Goal: Book appointment/travel/reservation

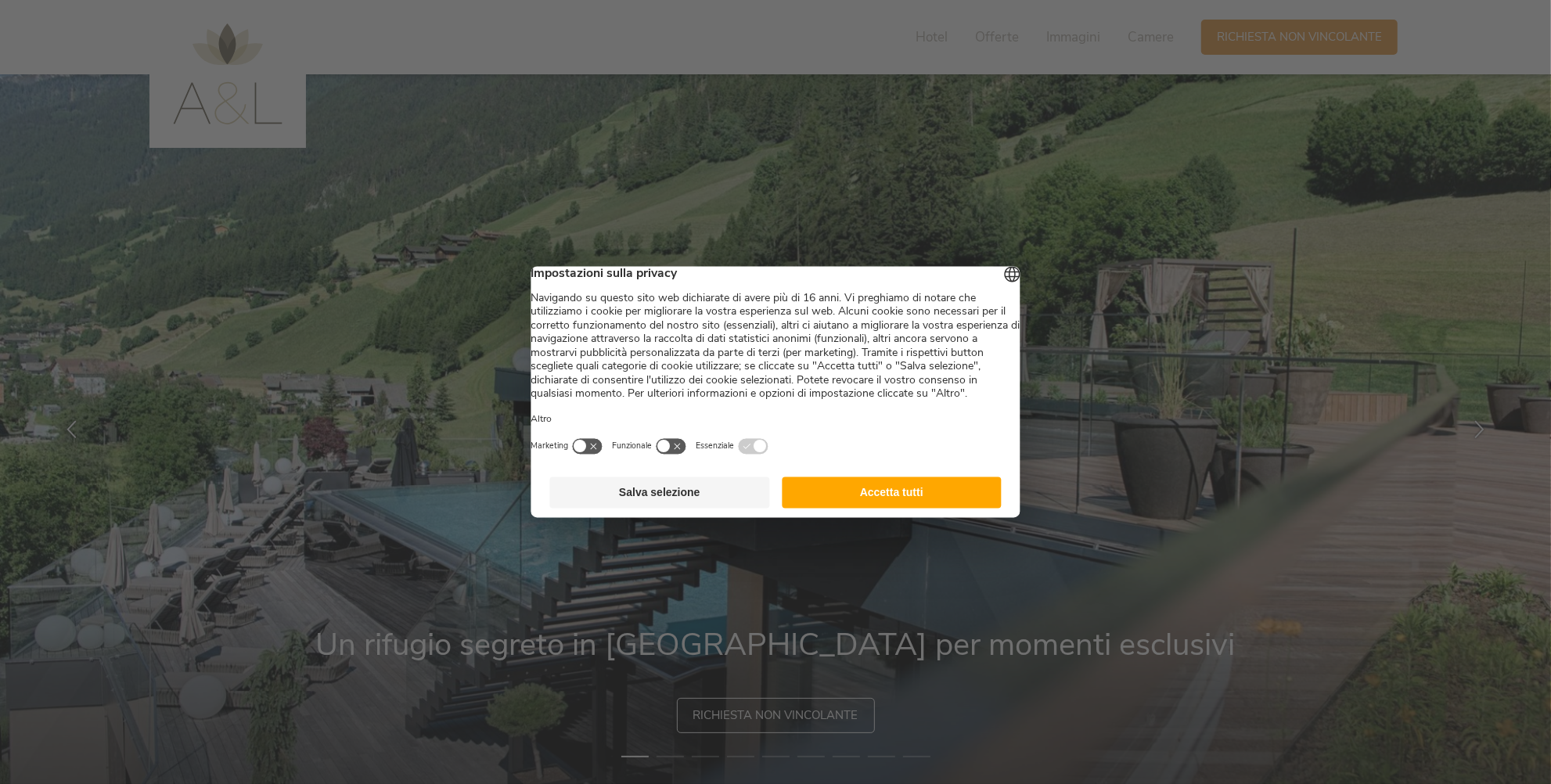
click at [849, 509] on button "Accetta tutti" at bounding box center [892, 493] width 220 height 31
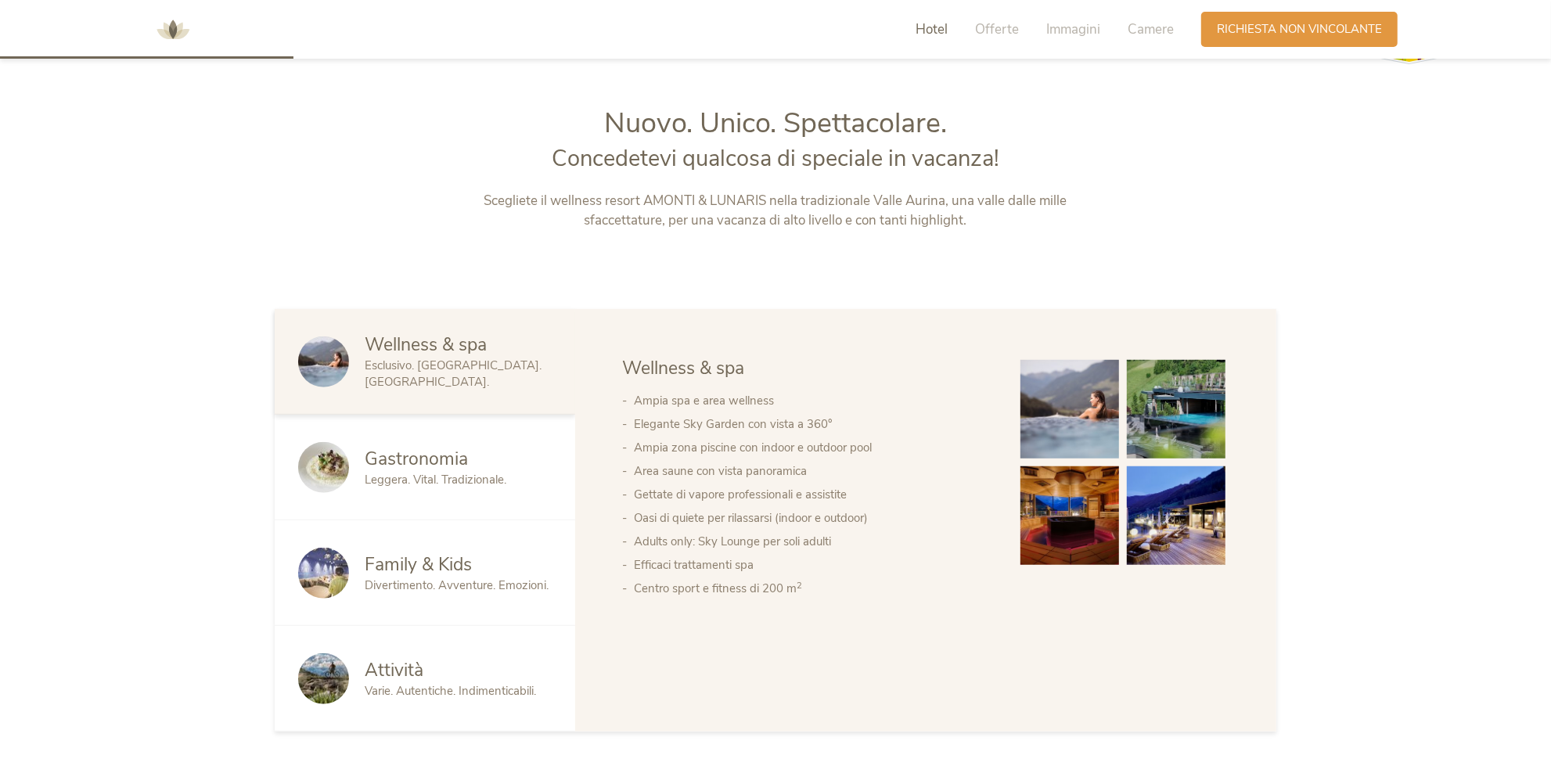
scroll to position [896, 0]
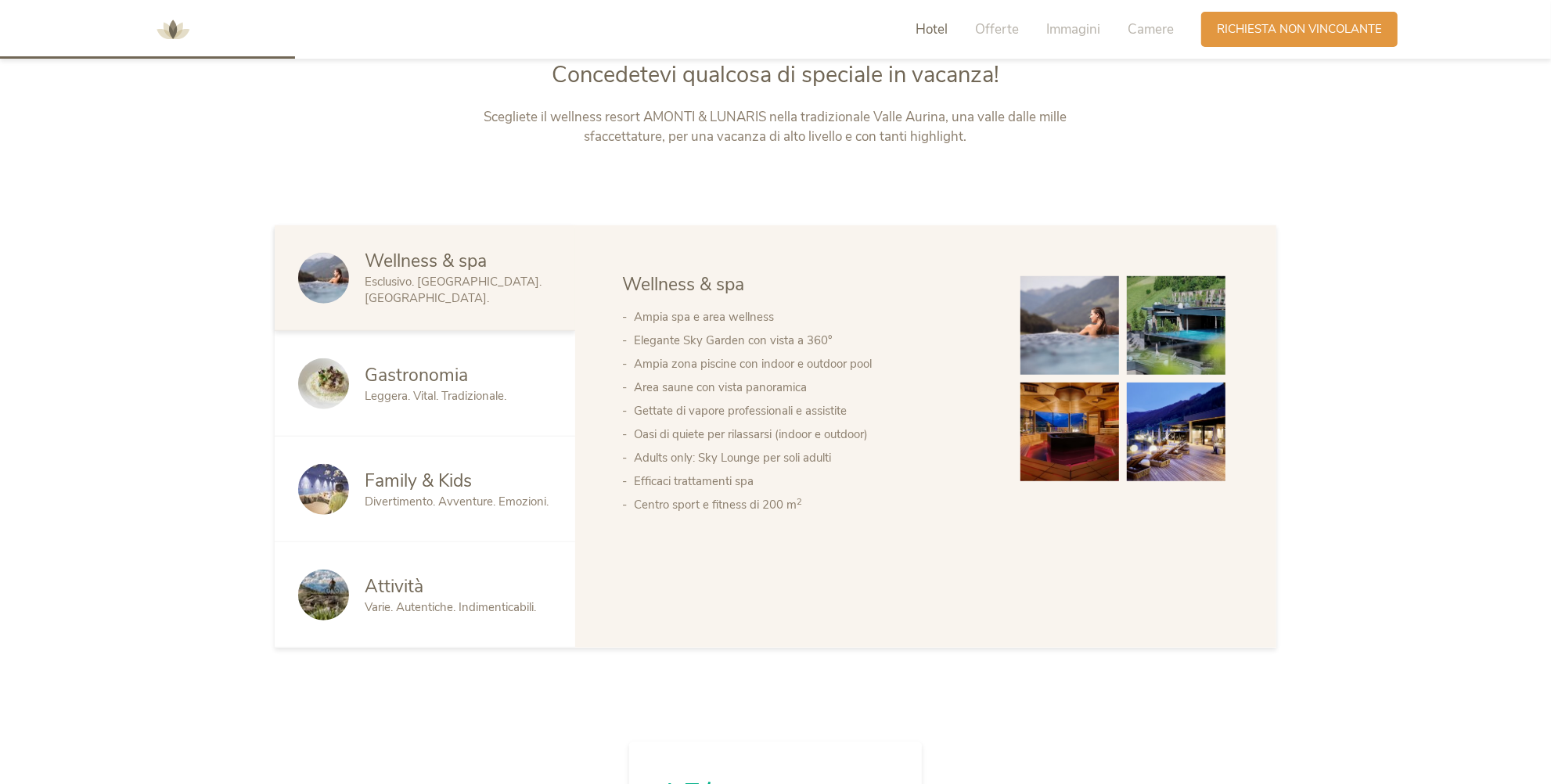
click at [430, 489] on span "Family & Kids" at bounding box center [418, 480] width 107 height 24
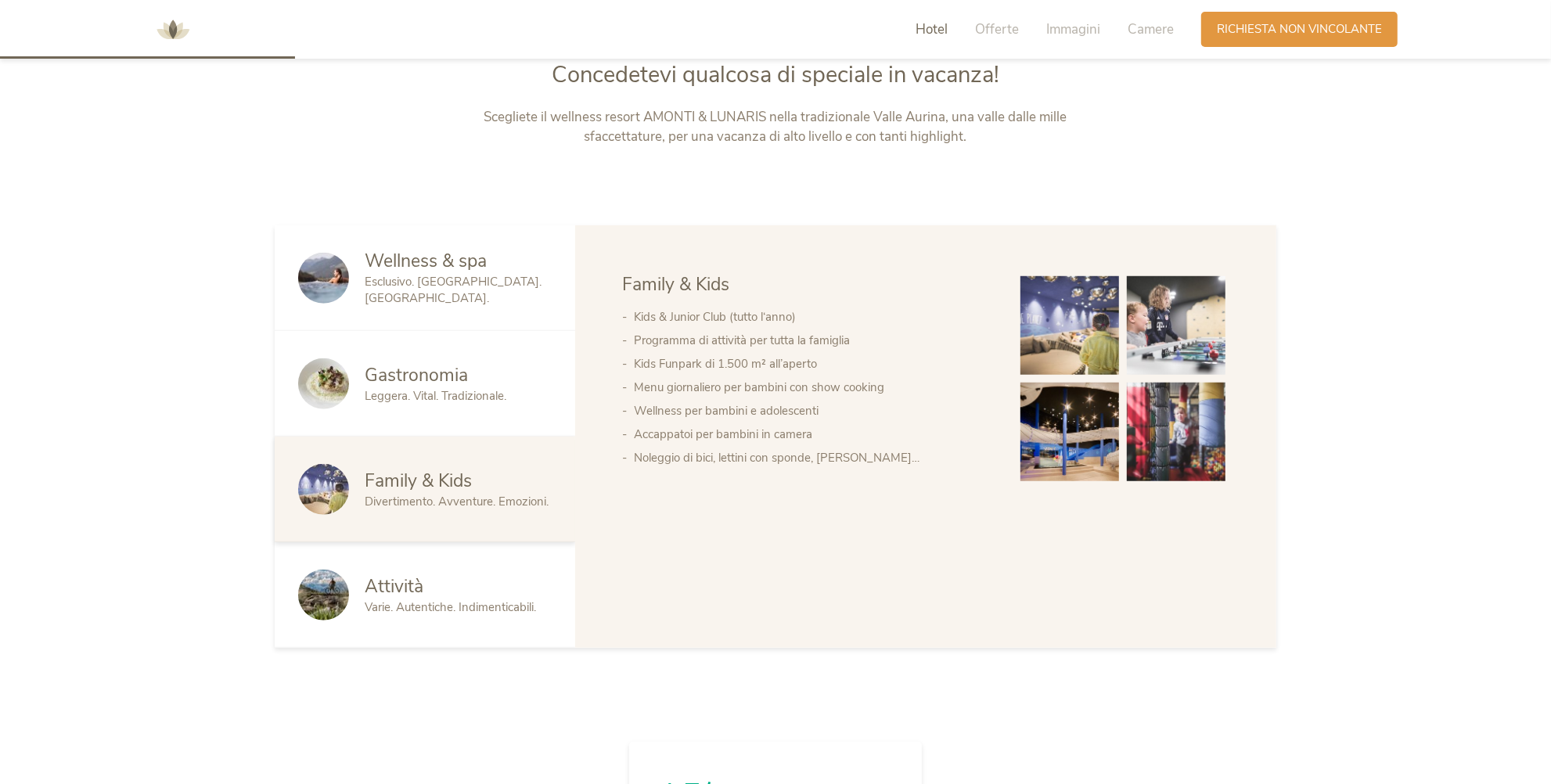
click at [1061, 299] on img at bounding box center [1070, 325] width 98 height 98
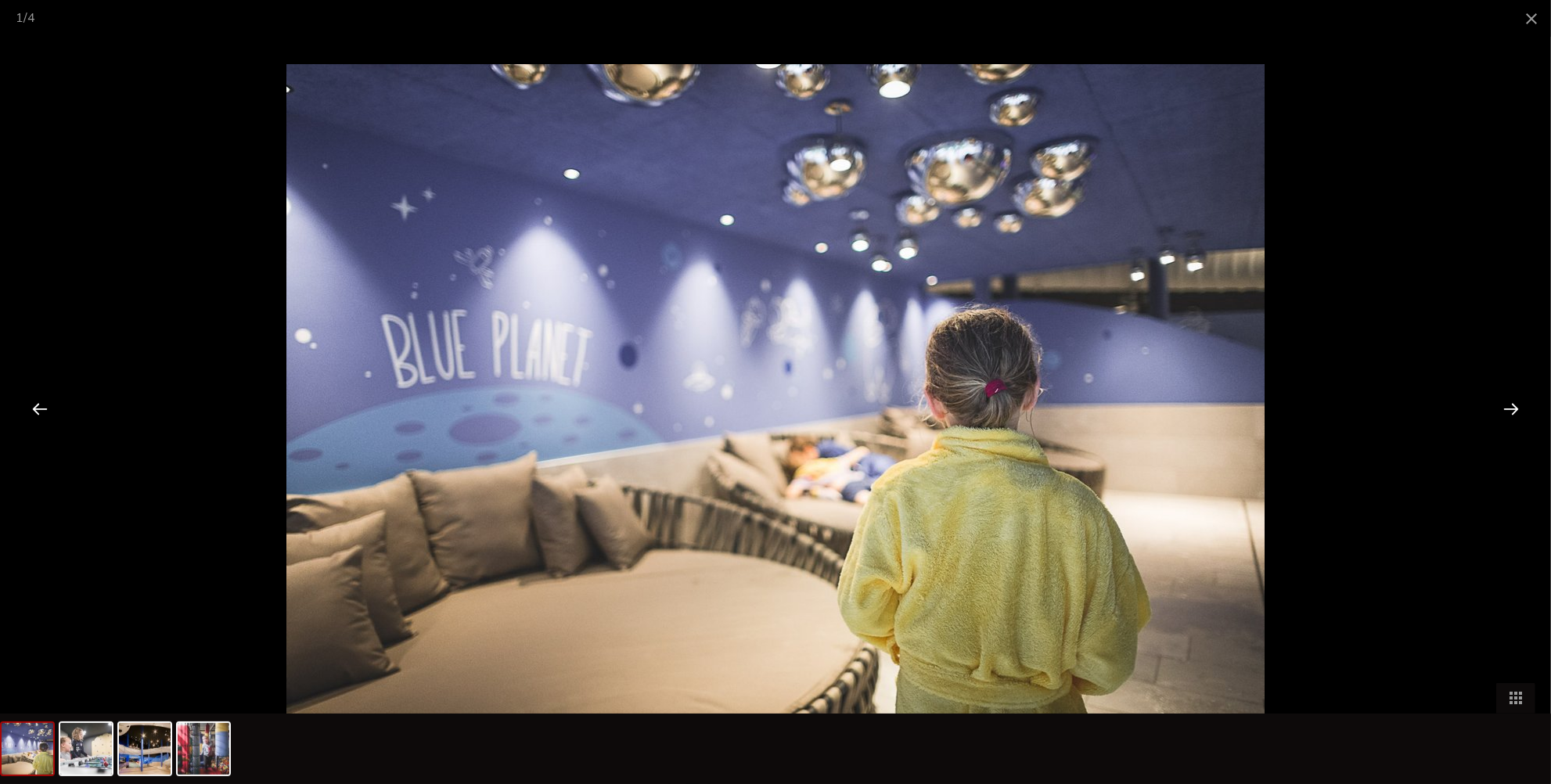
click at [1504, 412] on div at bounding box center [1512, 409] width 49 height 49
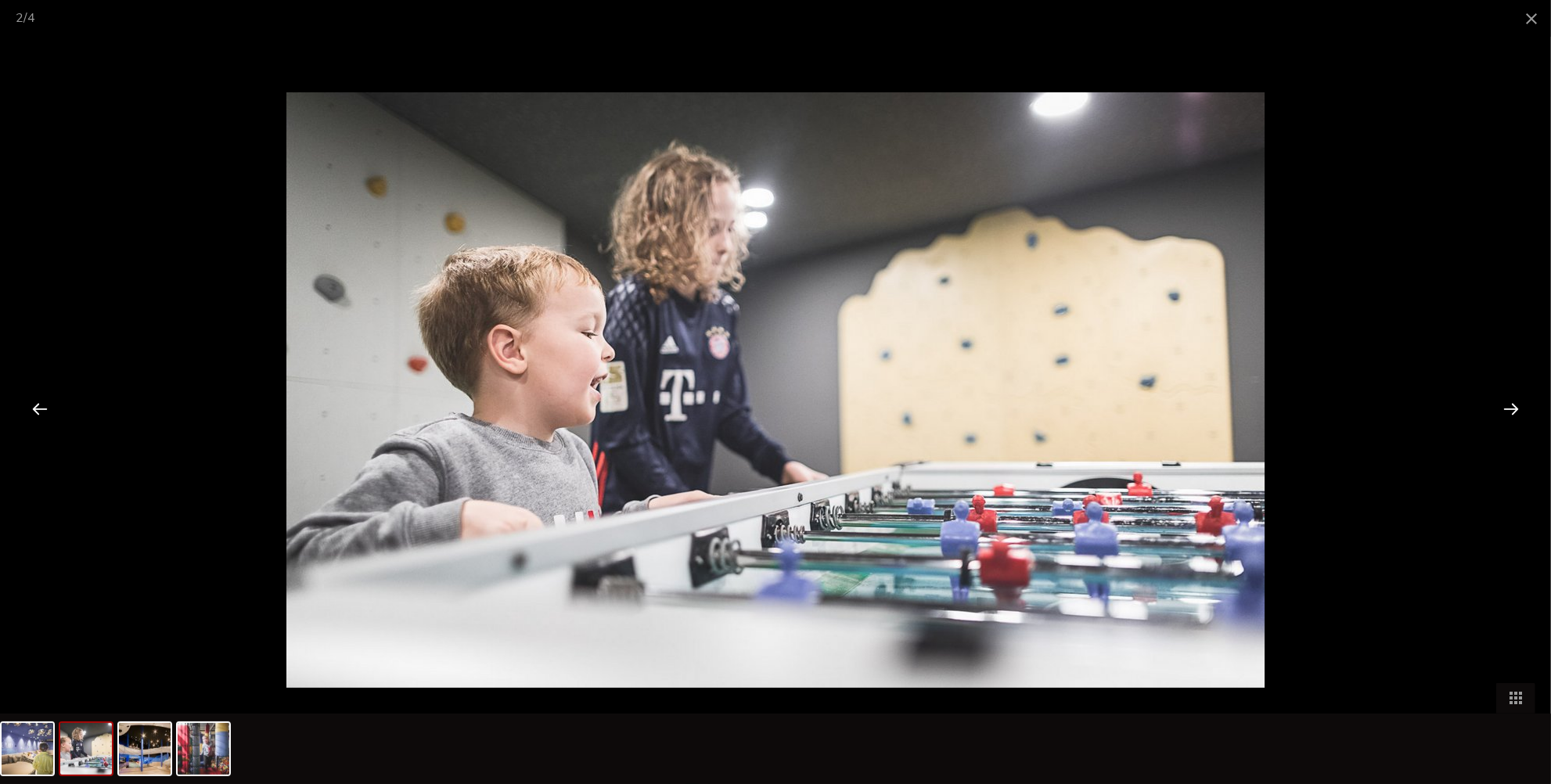
click at [1504, 412] on div at bounding box center [1512, 409] width 49 height 49
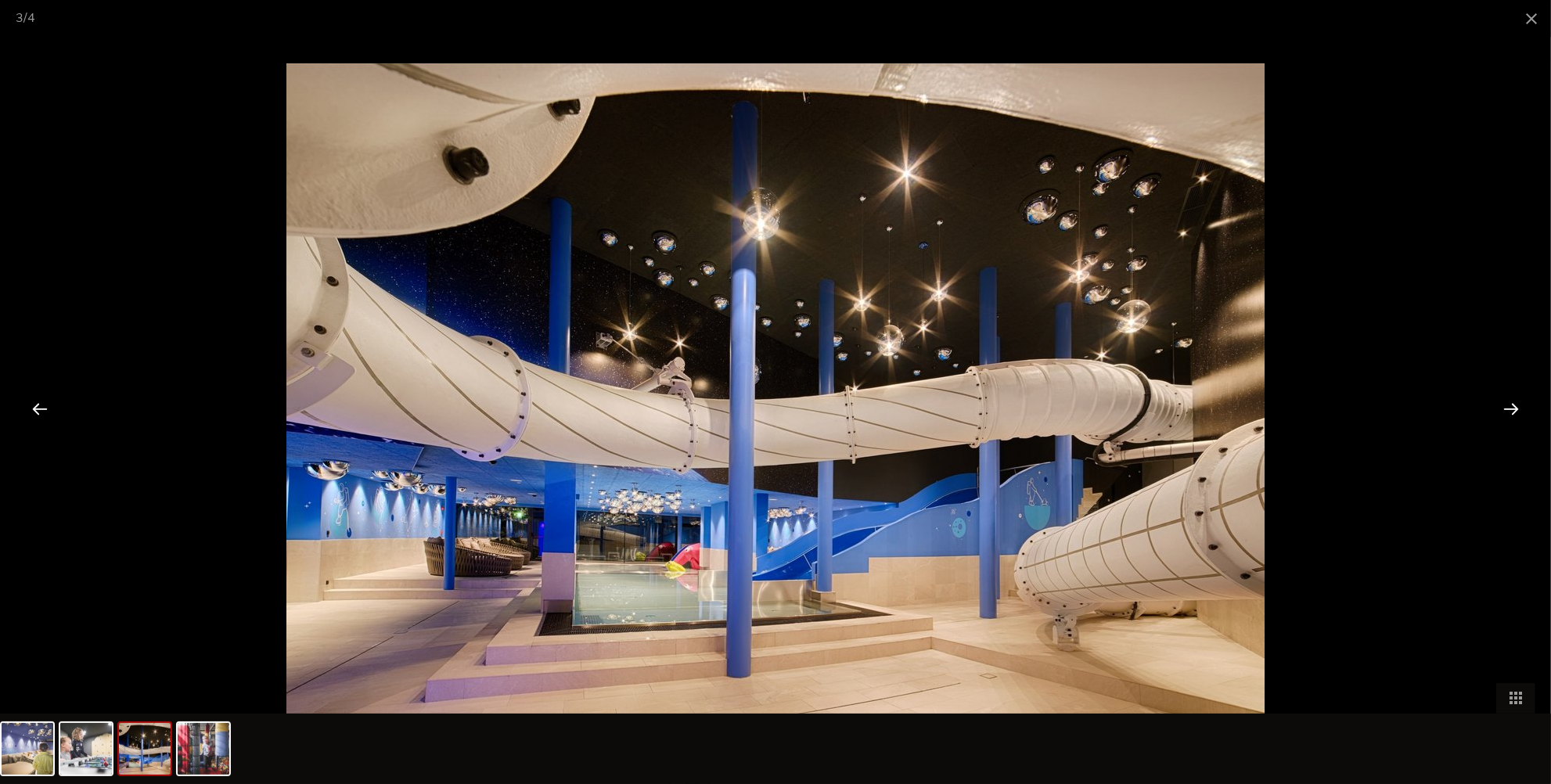
click at [1504, 412] on div at bounding box center [1512, 409] width 49 height 49
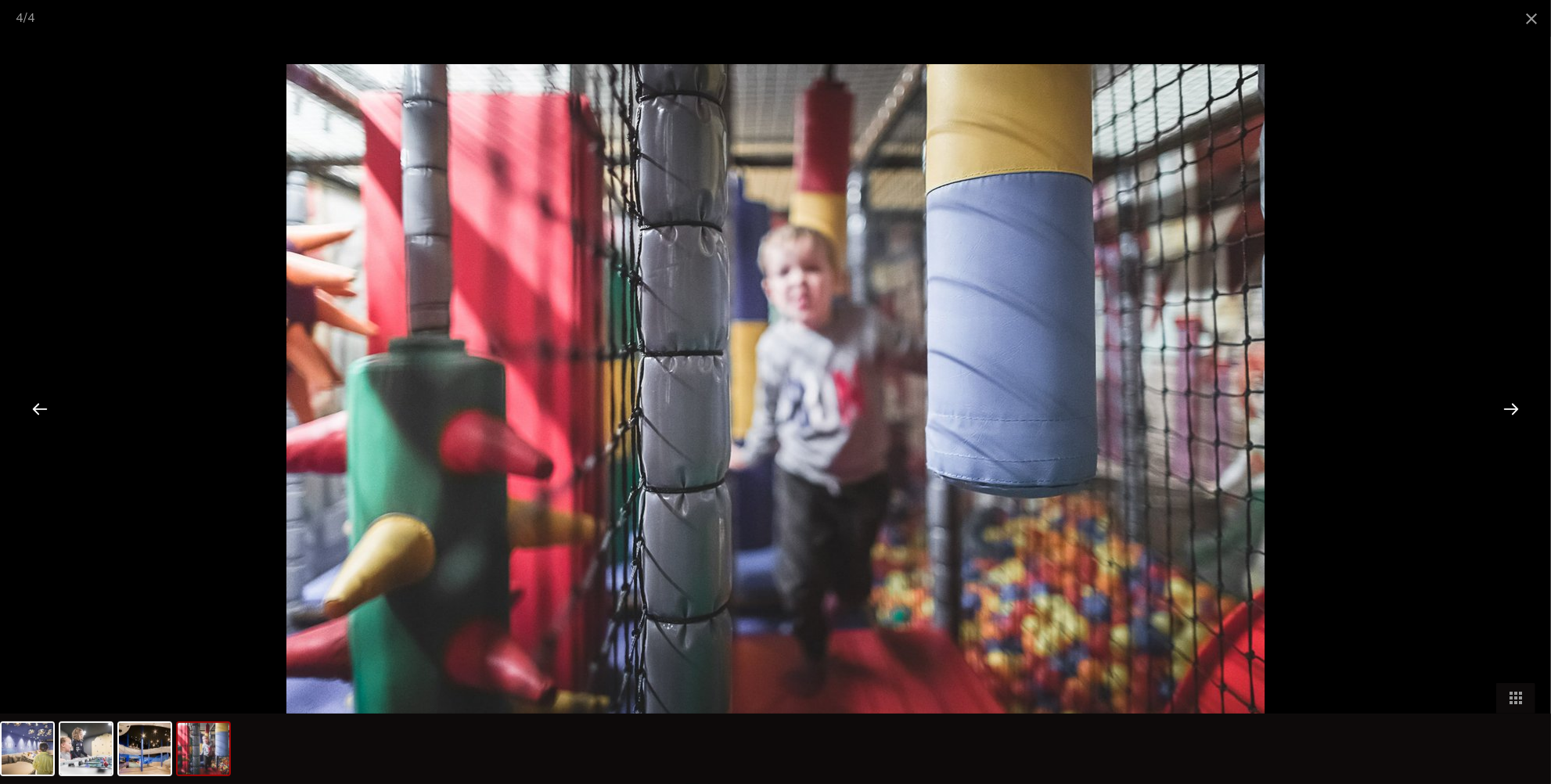
click at [1504, 412] on div at bounding box center [1512, 409] width 49 height 49
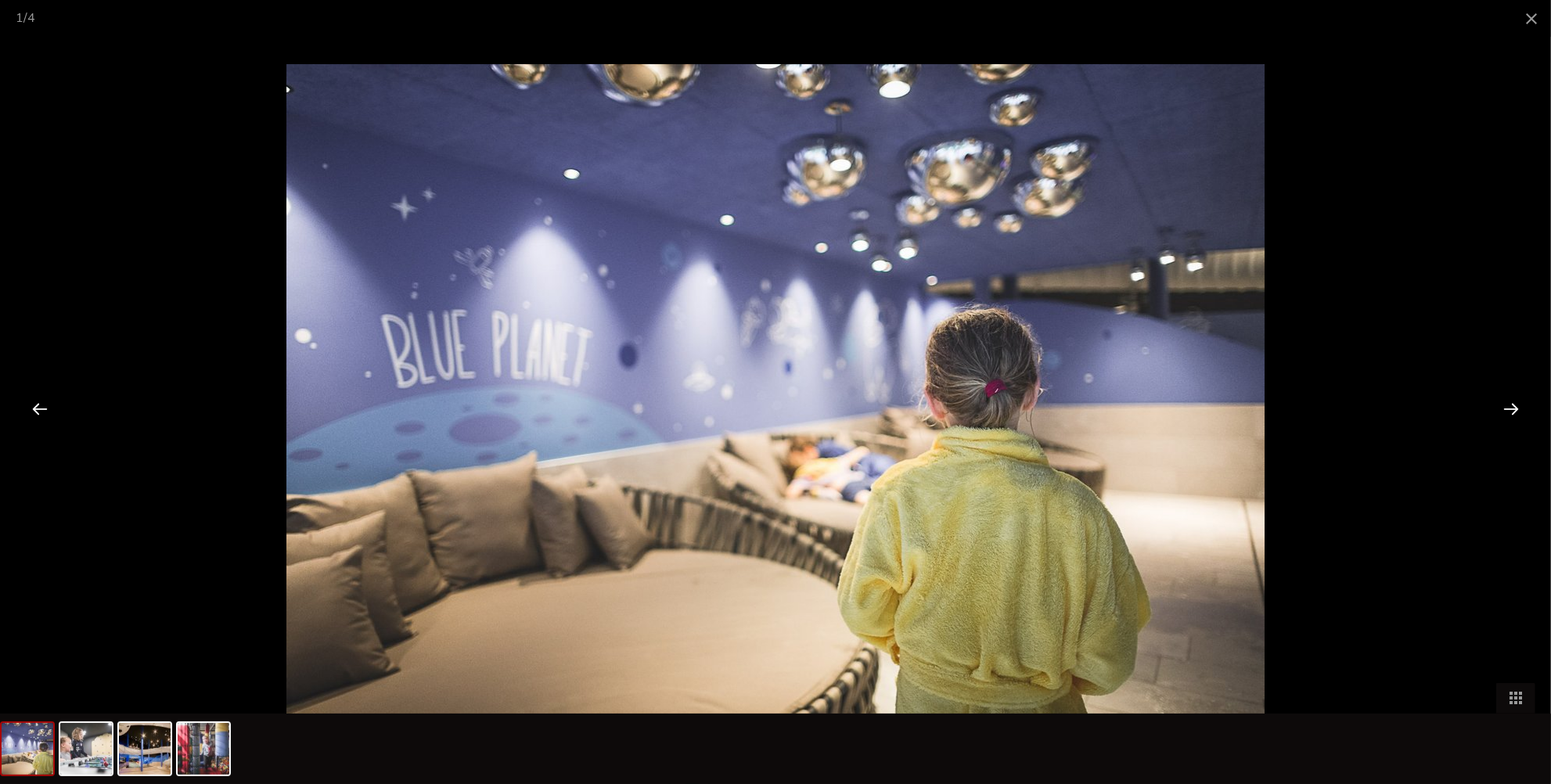
click at [1504, 412] on div at bounding box center [1512, 409] width 49 height 49
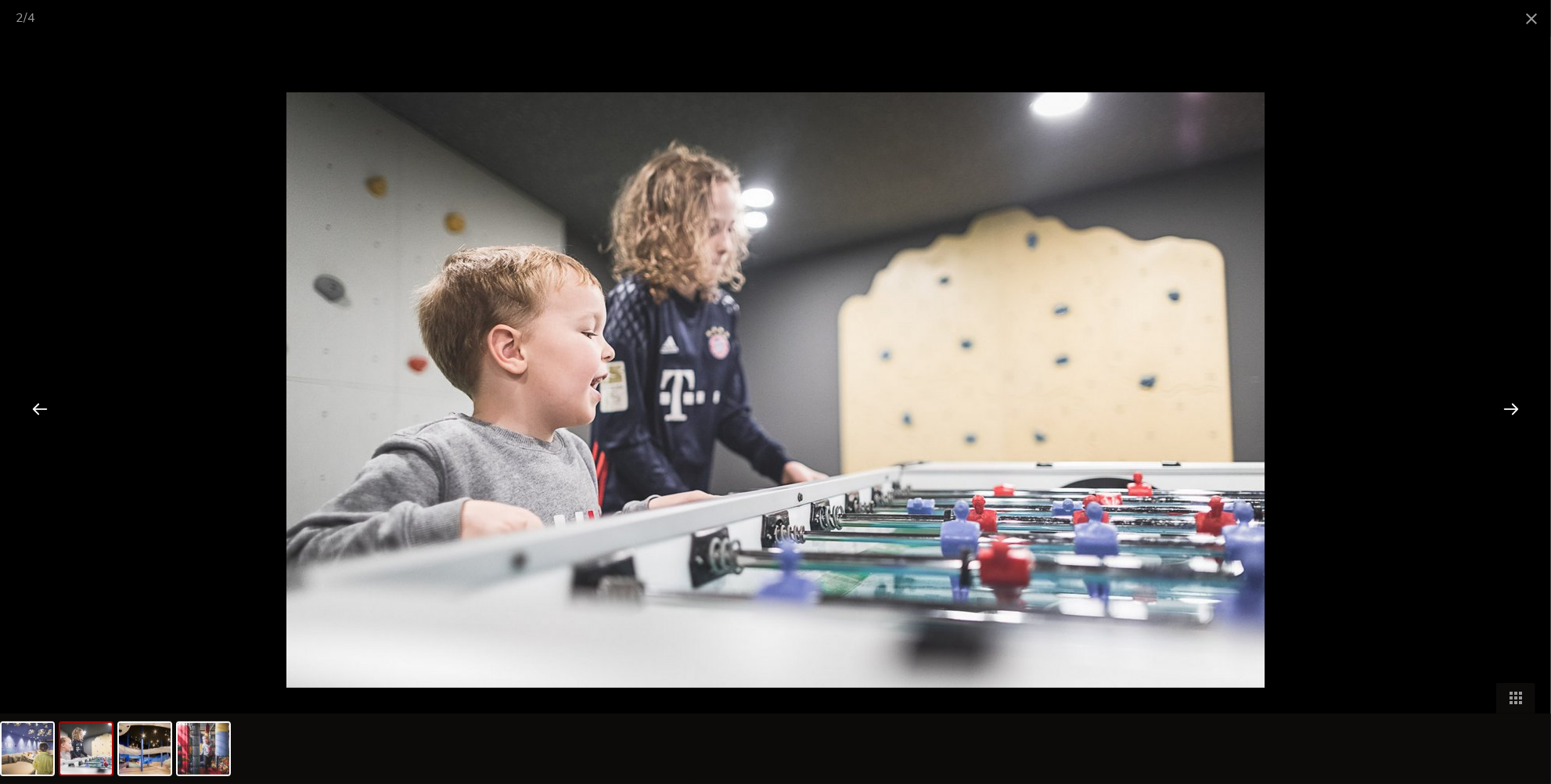
click at [1504, 412] on div at bounding box center [1512, 409] width 49 height 49
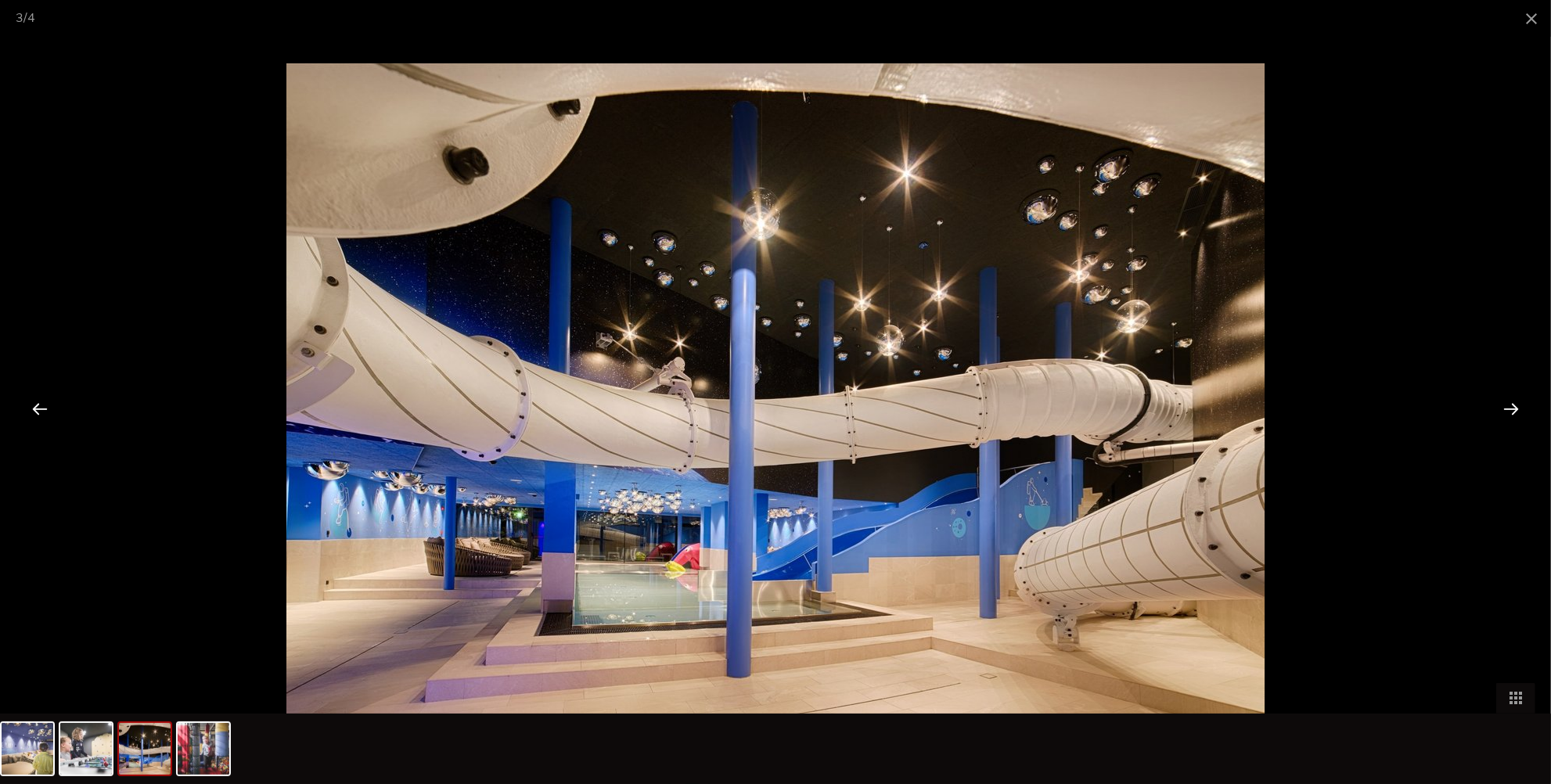
click at [1504, 412] on div at bounding box center [1512, 409] width 49 height 49
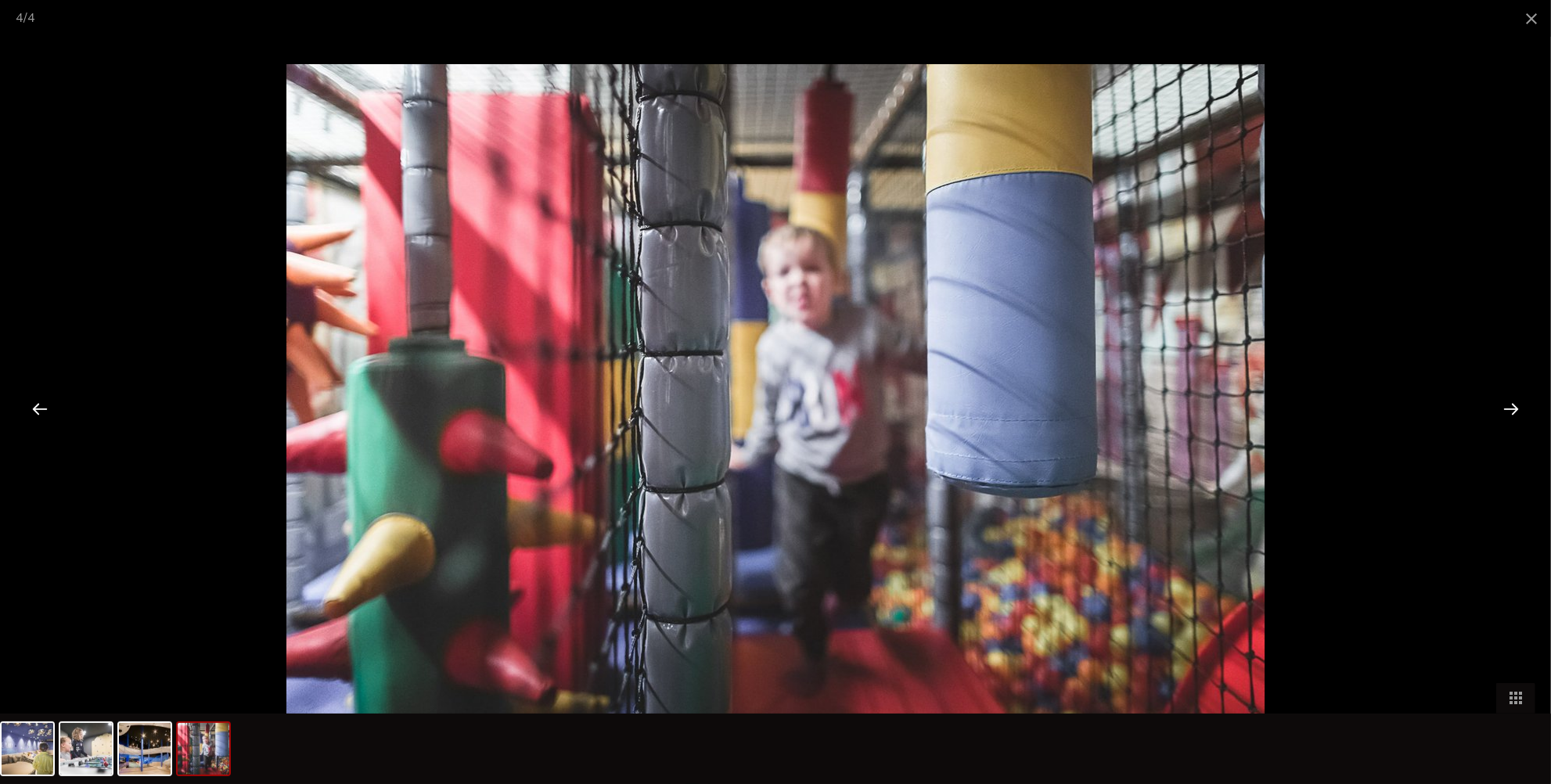
click at [1504, 412] on div at bounding box center [1512, 409] width 49 height 49
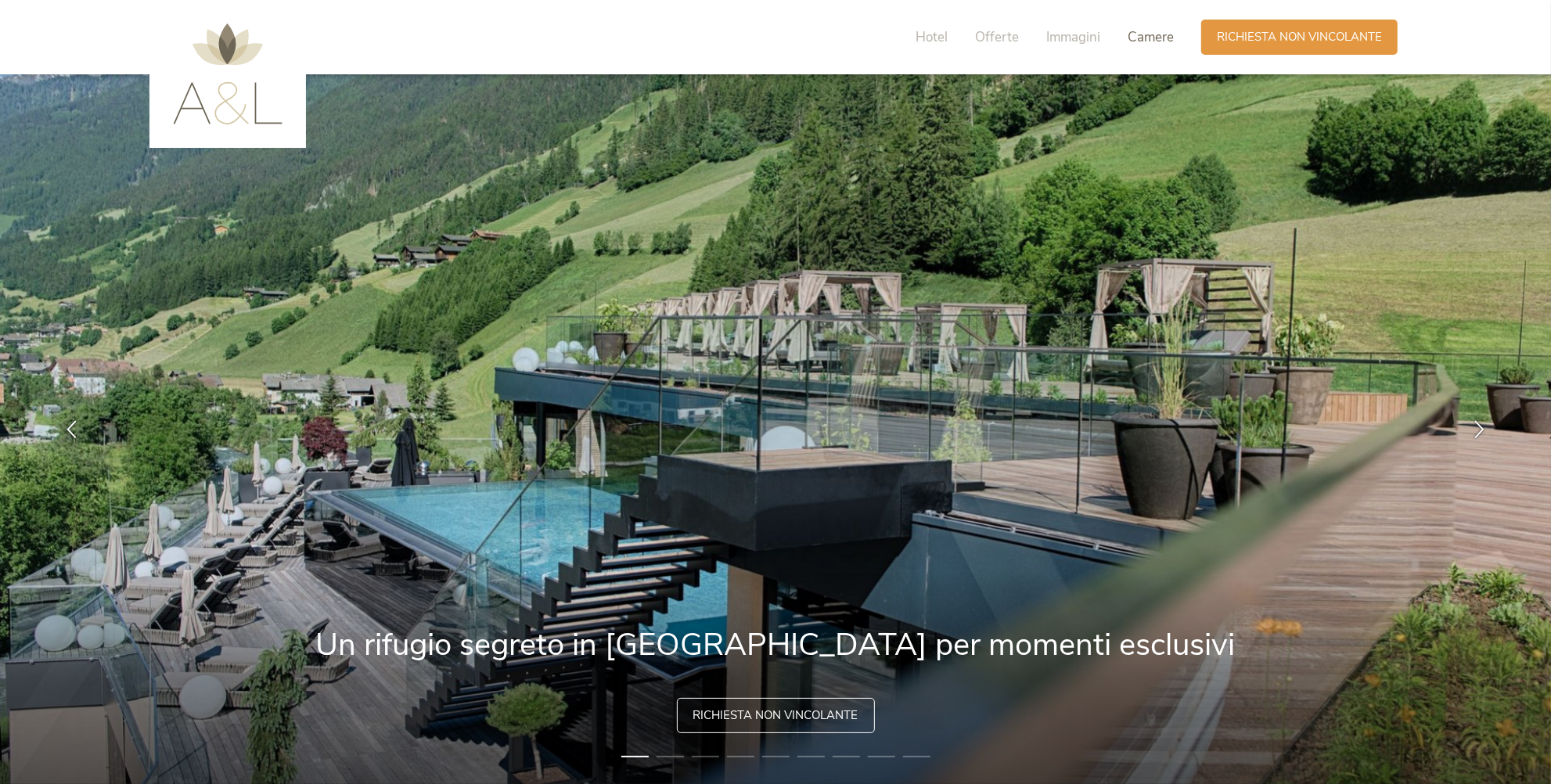
click at [1144, 41] on span "Camere" at bounding box center [1151, 37] width 46 height 18
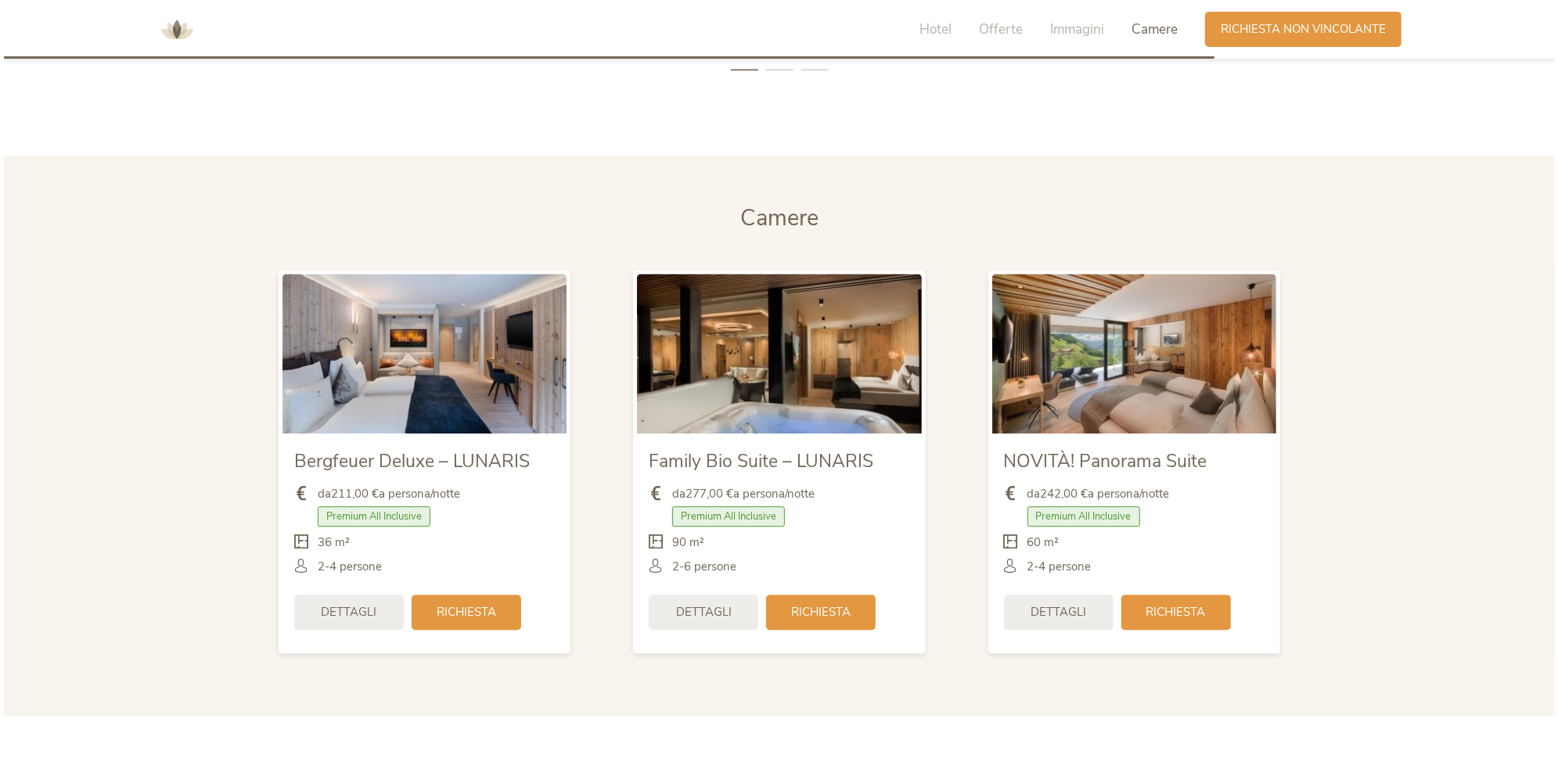
scroll to position [3789, 0]
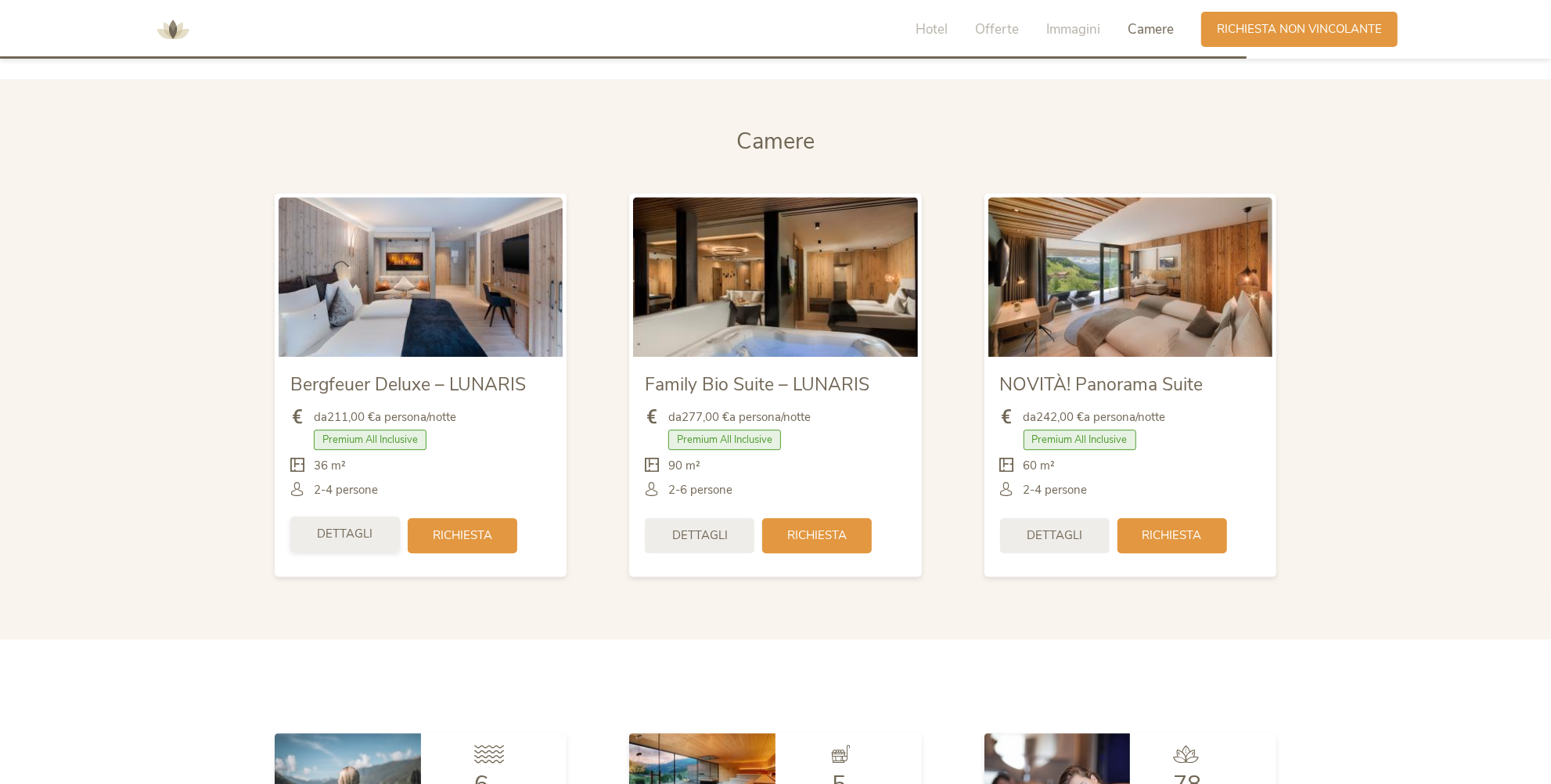
click at [367, 534] on span "Dettagli" at bounding box center [345, 534] width 56 height 17
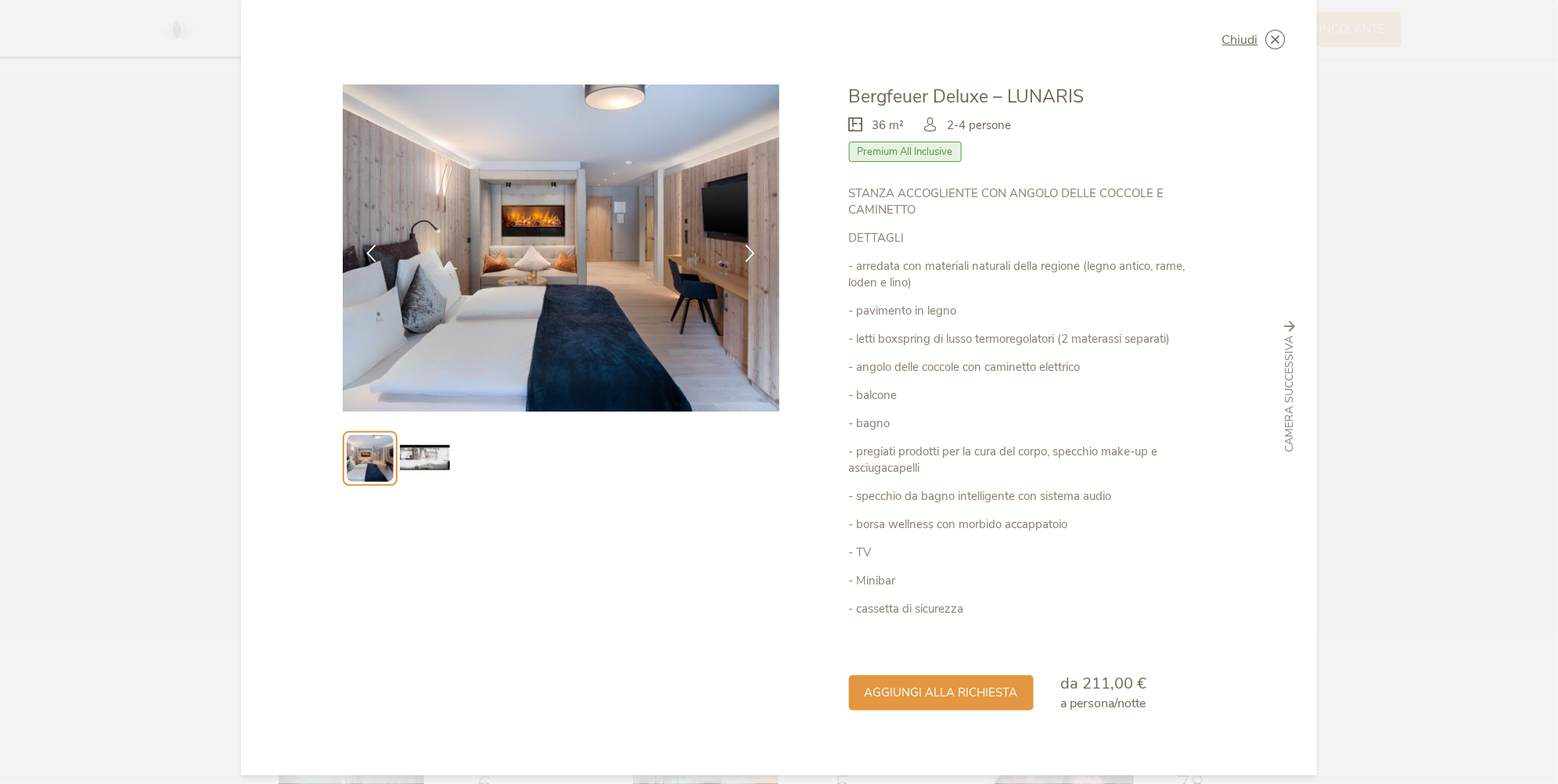
scroll to position [39, 0]
